Goal: Check status: Check status

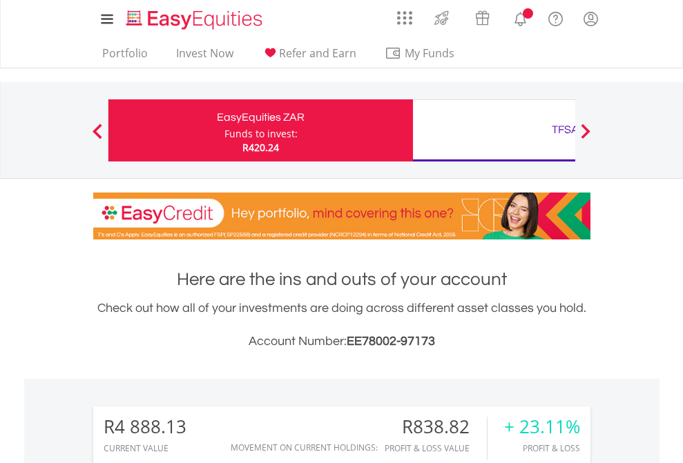
scroll to position [133, 217]
click at [224, 130] on div "Funds to invest:" at bounding box center [260, 134] width 73 height 14
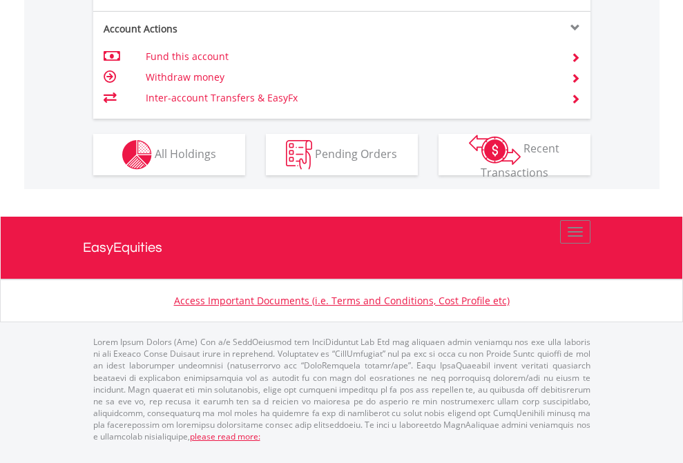
scroll to position [1351, 0]
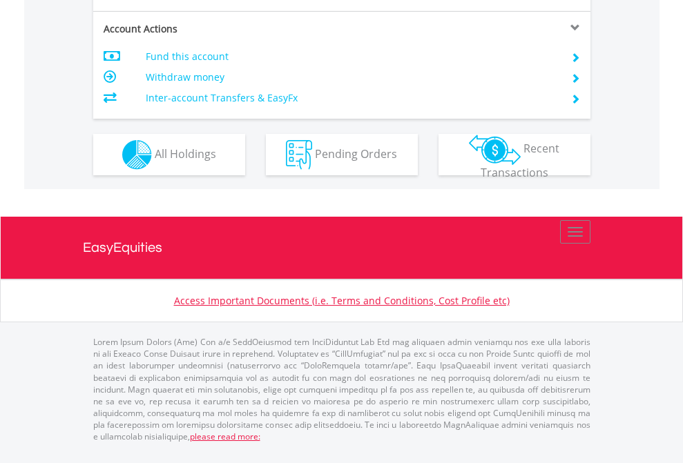
scroll to position [1296, 0]
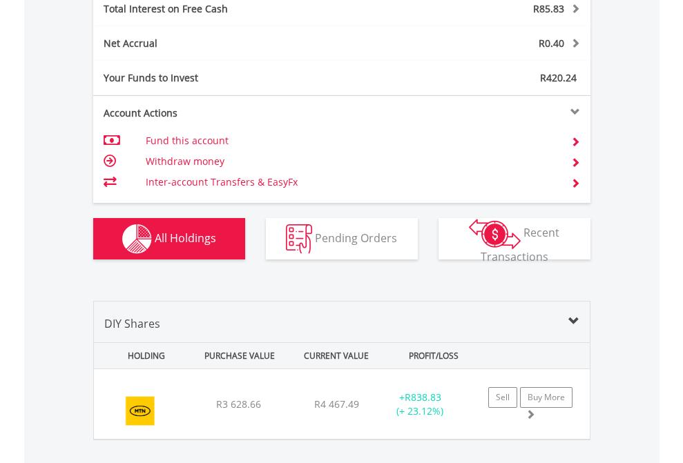
scroll to position [1591, 0]
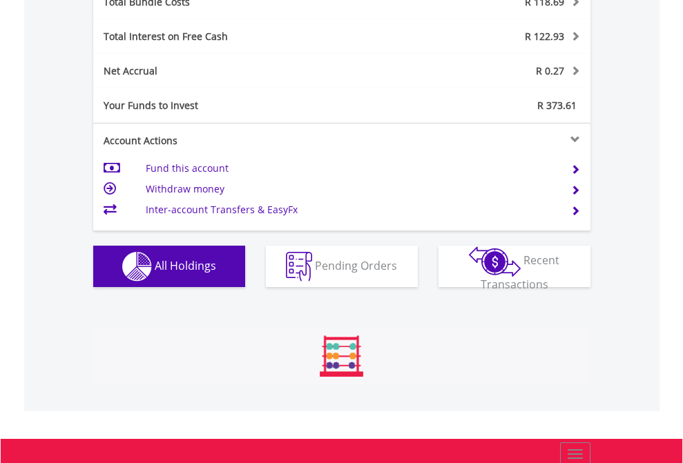
scroll to position [133, 217]
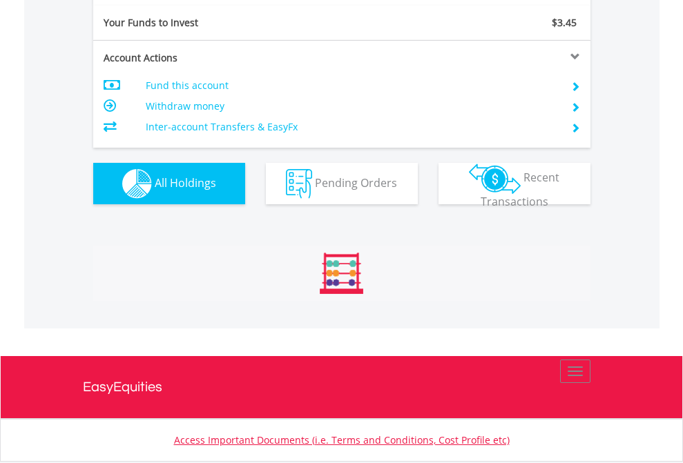
scroll to position [133, 217]
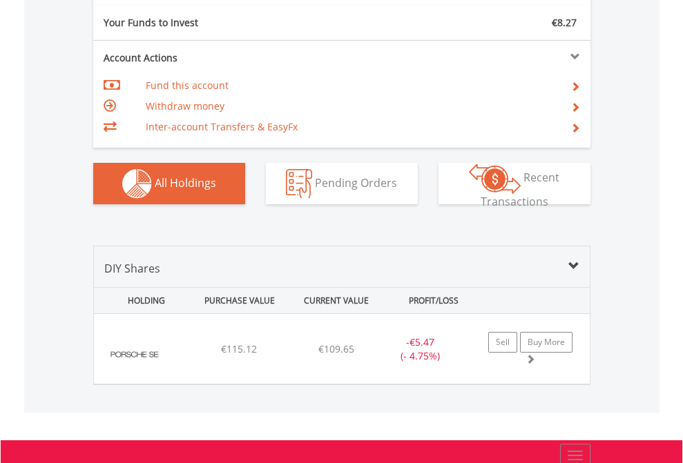
scroll to position [1536, 0]
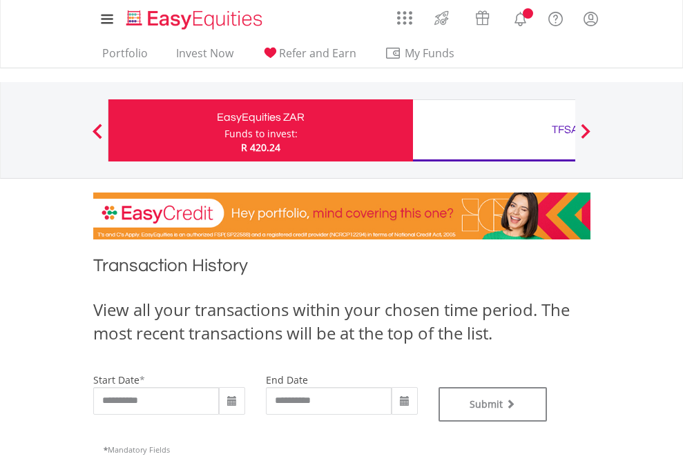
type input "**********"
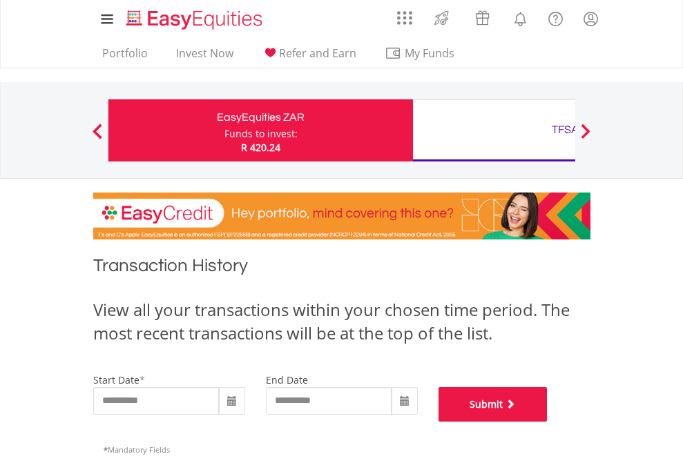
click at [548, 422] on button "Submit" at bounding box center [492, 404] width 109 height 35
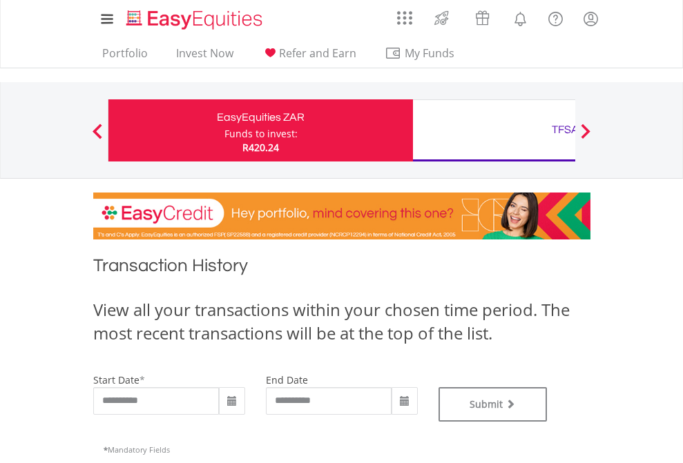
click at [494, 130] on div "TFSA" at bounding box center [565, 129] width 288 height 19
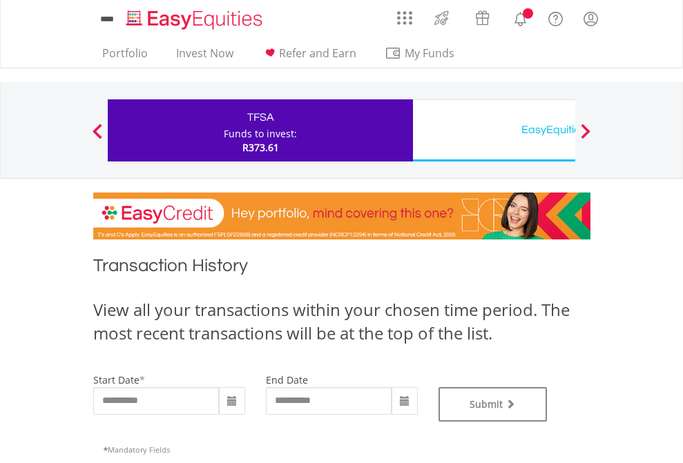
type input "**********"
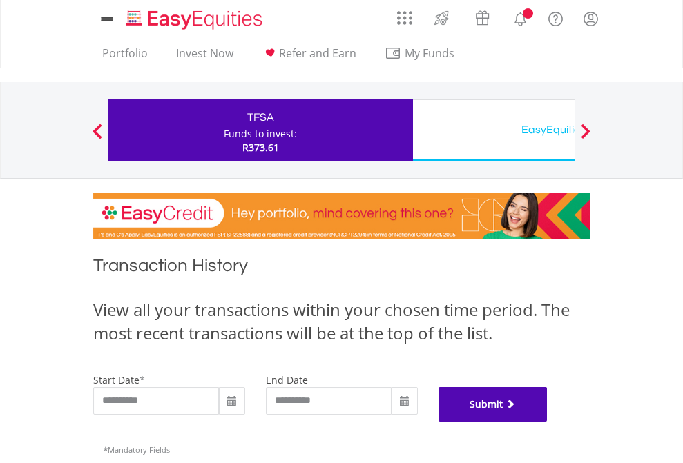
click at [548, 422] on button "Submit" at bounding box center [492, 404] width 109 height 35
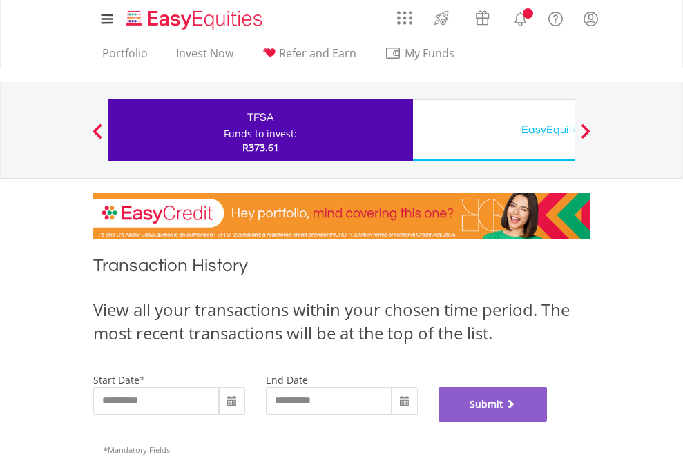
scroll to position [560, 0]
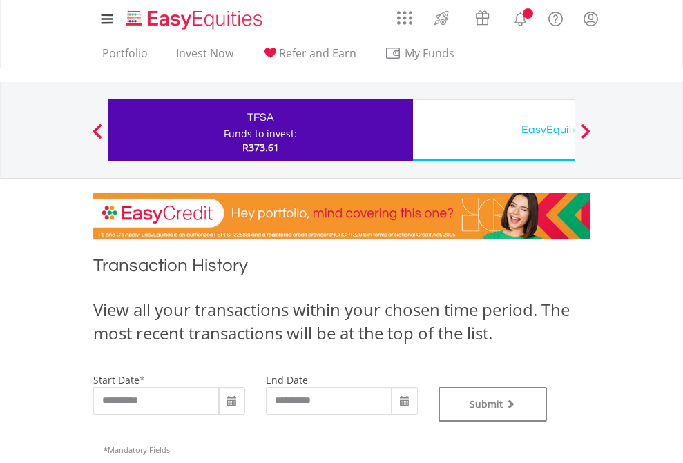
click at [494, 130] on div "EasyEquities USD" at bounding box center [565, 129] width 288 height 19
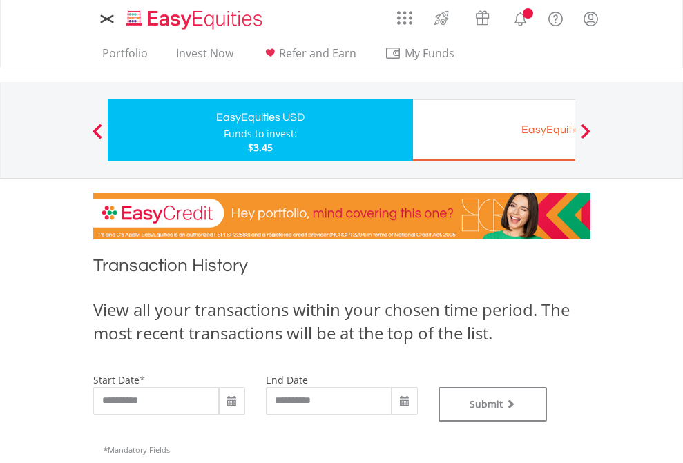
type input "**********"
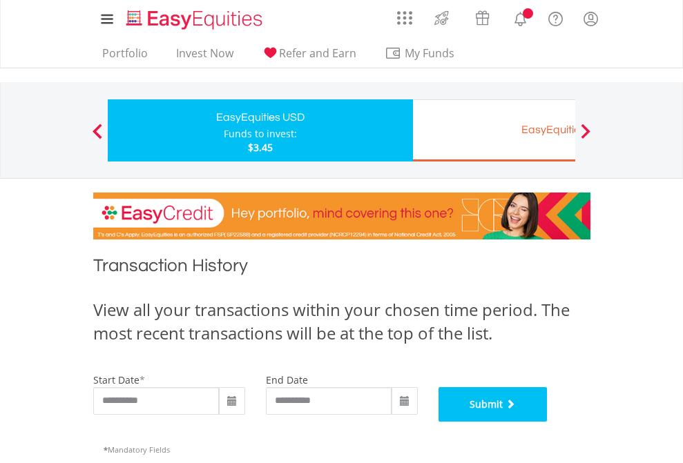
click at [548, 422] on button "Submit" at bounding box center [492, 404] width 109 height 35
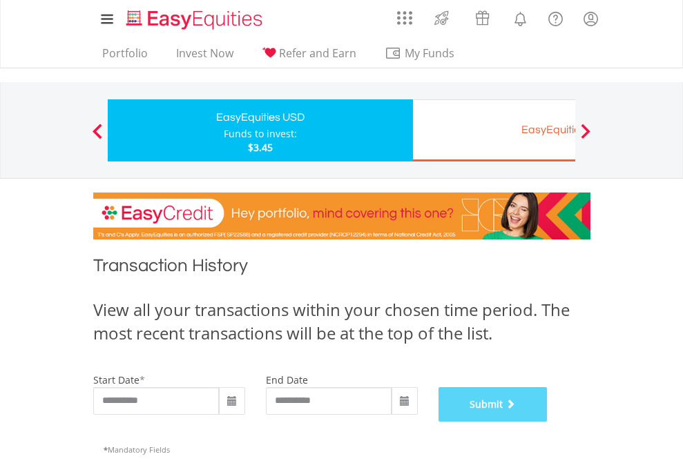
scroll to position [560, 0]
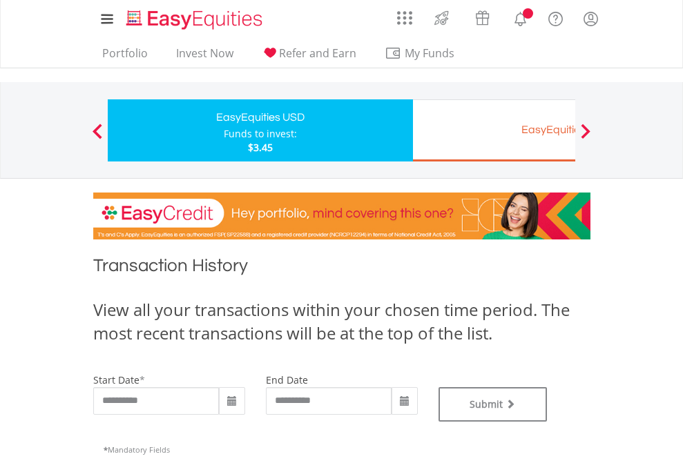
click at [494, 130] on div "EasyEquities EUR" at bounding box center [565, 129] width 288 height 19
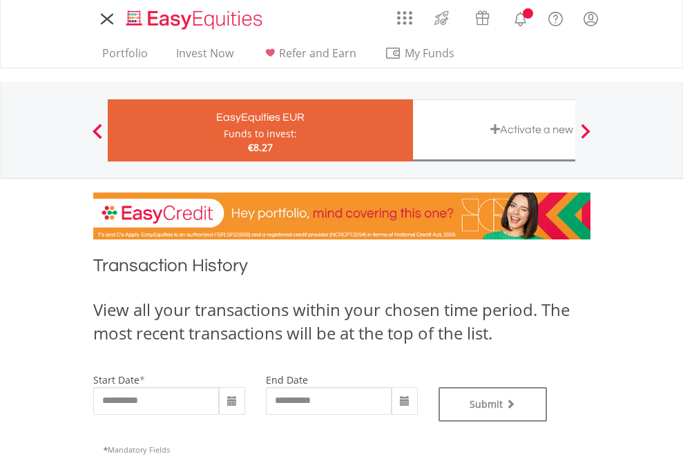
type input "**********"
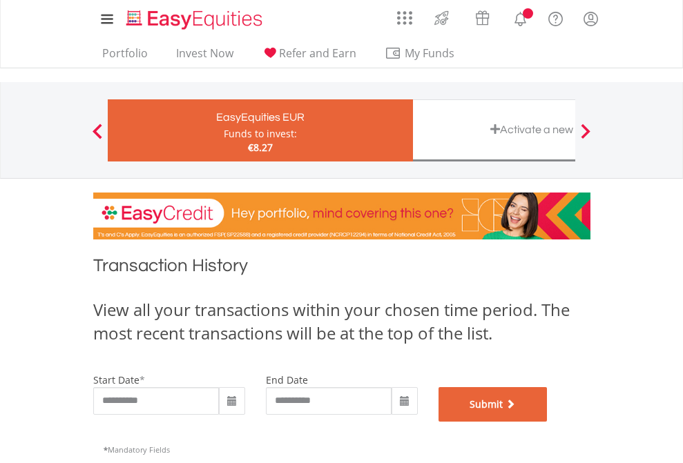
click at [548, 422] on button "Submit" at bounding box center [492, 404] width 109 height 35
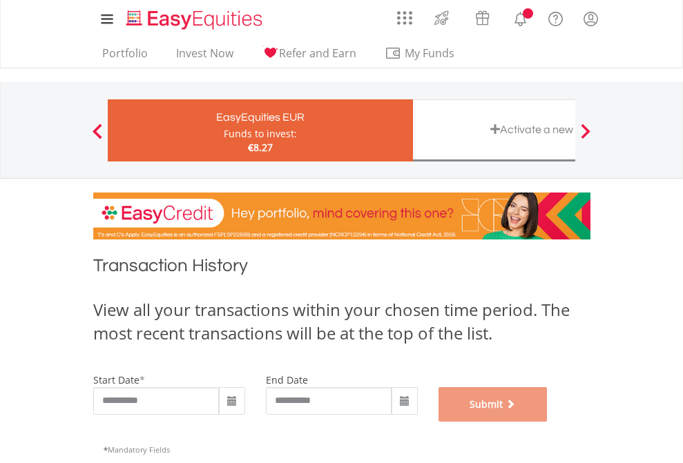
scroll to position [560, 0]
